Goal: Check status

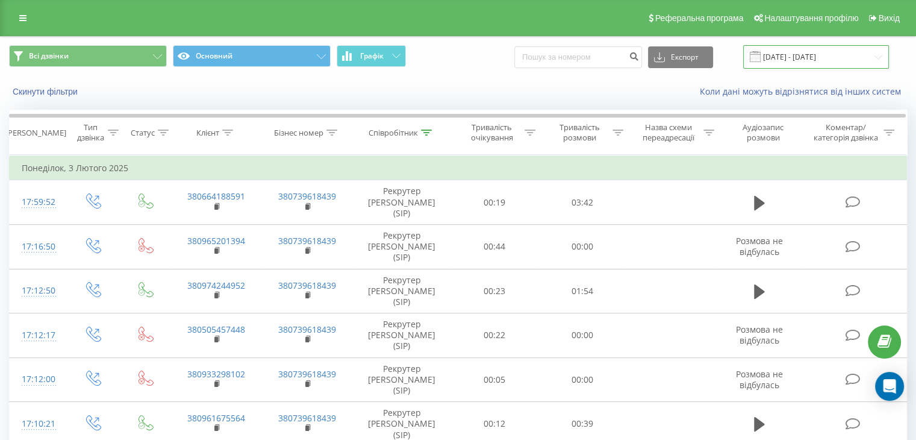
click at [814, 48] on input "[DATE] - [DATE]" at bounding box center [816, 56] width 146 height 23
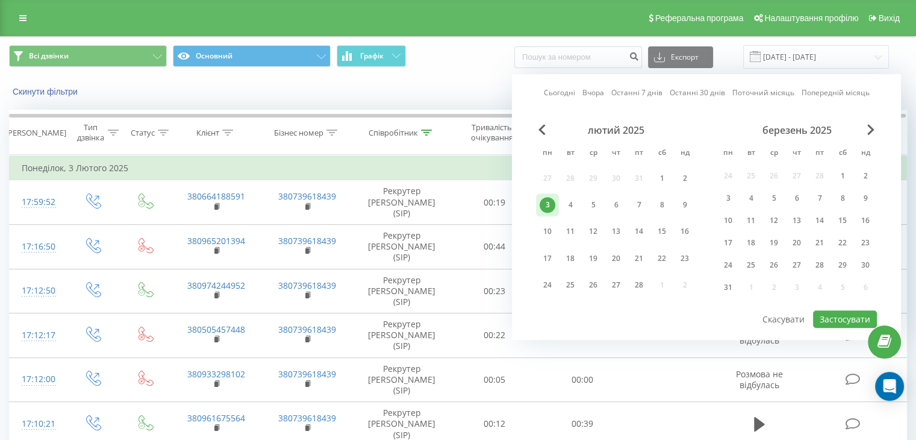
click at [560, 92] on link "Сьогодні" at bounding box center [559, 92] width 31 height 11
click at [840, 318] on button "Застосувати" at bounding box center [845, 318] width 64 height 17
type input "[DATE] - [DATE]"
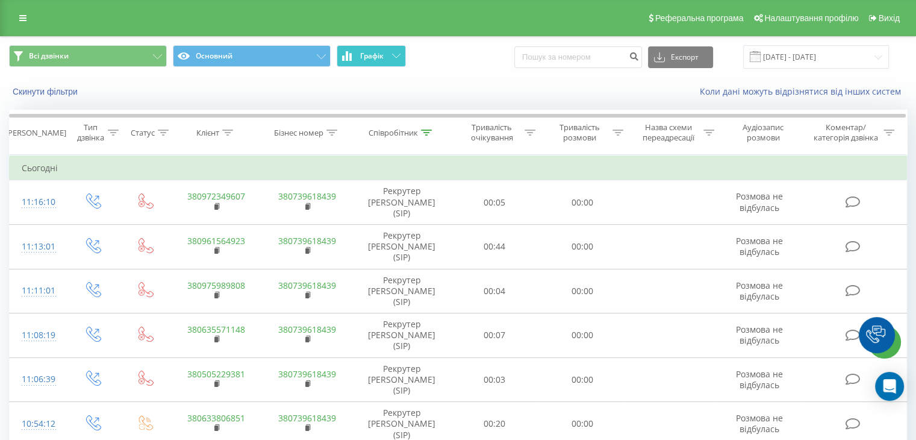
click at [371, 55] on span "Графік" at bounding box center [371, 56] width 23 height 8
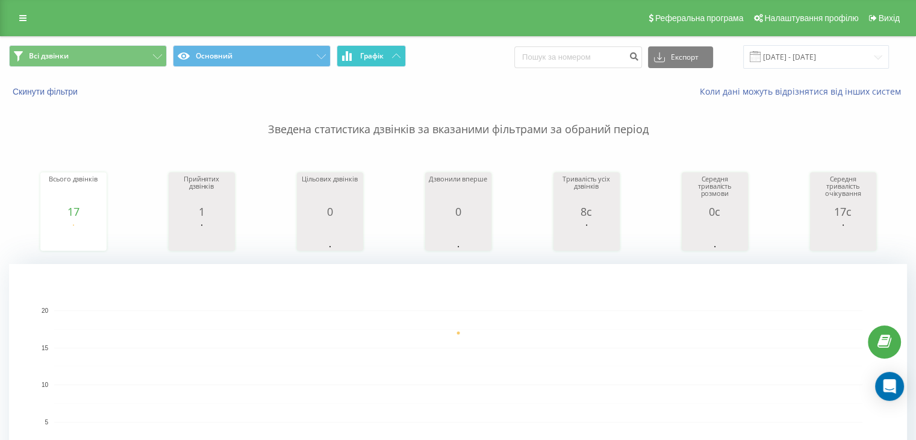
click at [378, 60] on span "Графік" at bounding box center [371, 56] width 23 height 8
